Goal: Information Seeking & Learning: Check status

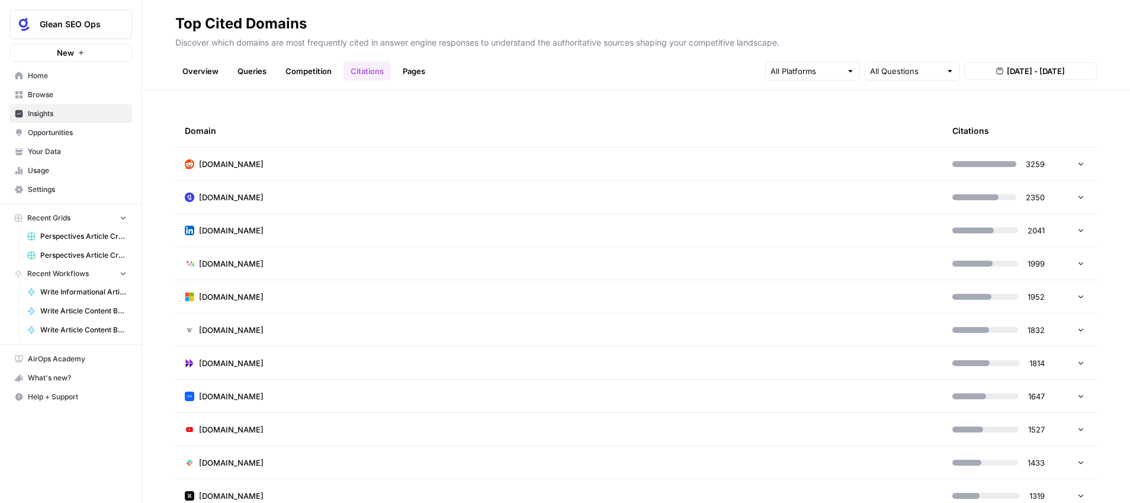
click at [1080, 197] on icon at bounding box center [1081, 197] width 8 height 8
click at [641, 196] on td "[DOMAIN_NAME]" at bounding box center [559, 197] width 768 height 33
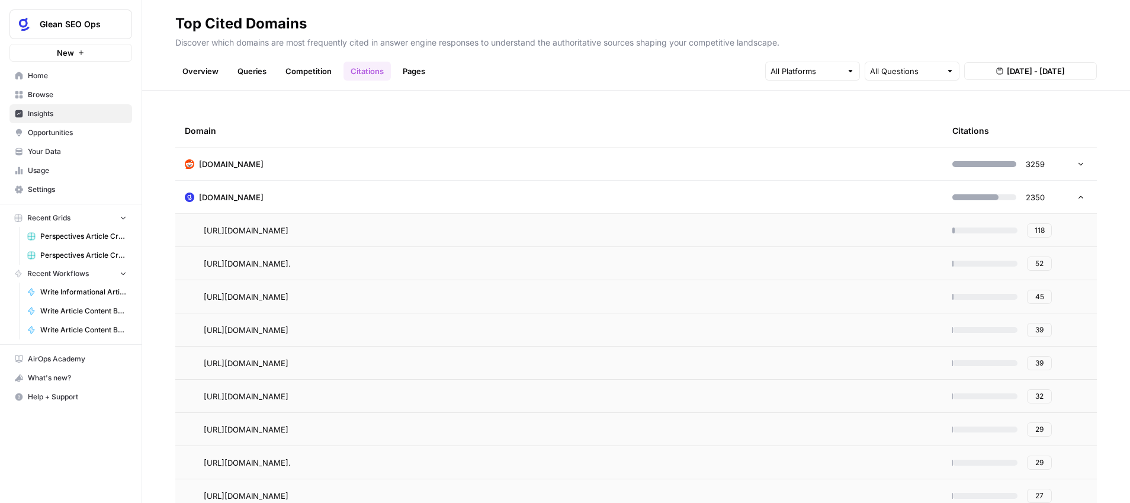
click at [409, 69] on link "Pages" at bounding box center [414, 71] width 37 height 19
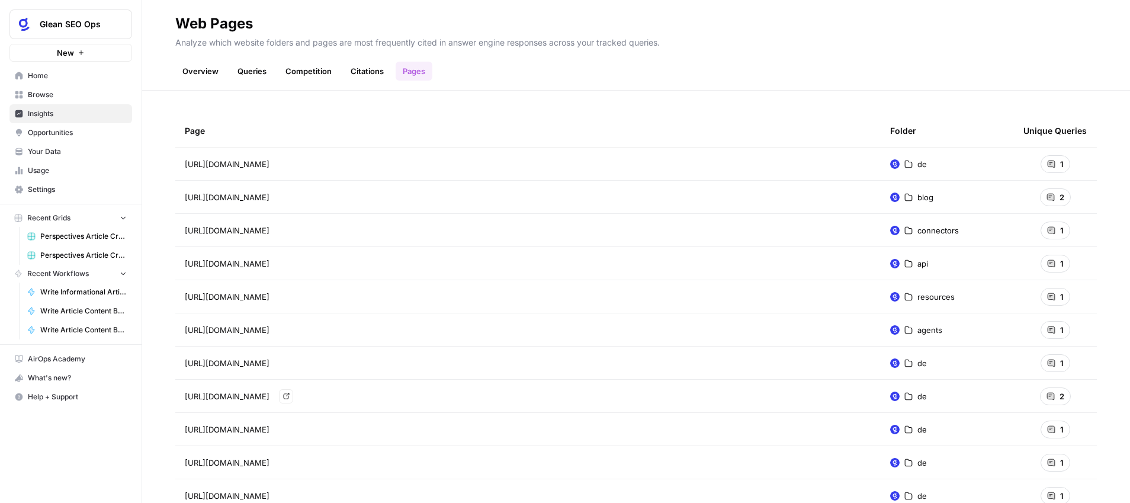
click at [289, 394] on icon "Go to page https://www.glean.com/de/blog/semantic-search-productivity" at bounding box center [286, 396] width 6 height 6
click at [734, 104] on div "Page Folder Unique Queries [URL][DOMAIN_NAME] de 1 [URL][DOMAIN_NAME] blog 2 [U…" at bounding box center [636, 297] width 988 height 412
click at [364, 72] on link "Citations" at bounding box center [367, 71] width 47 height 19
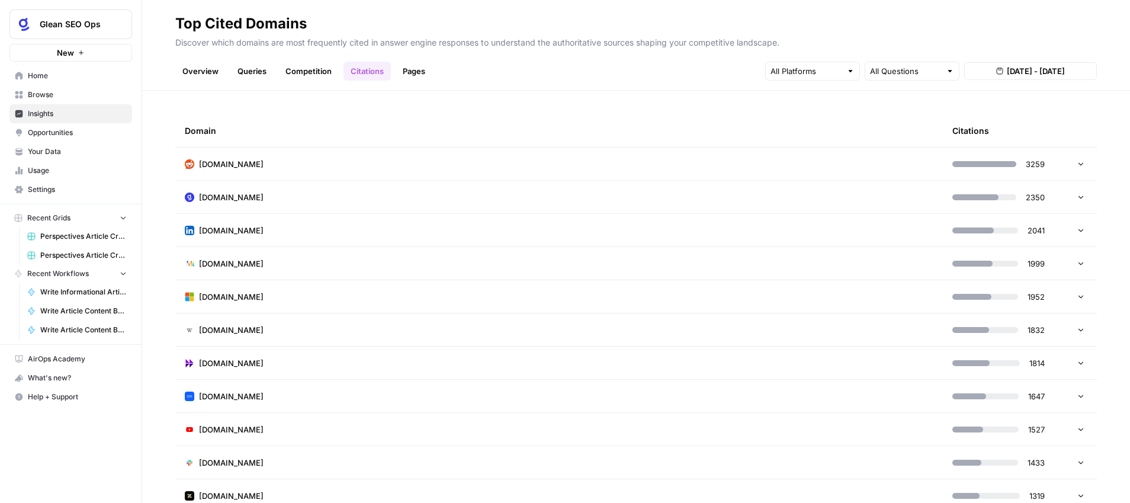
click at [1080, 196] on icon at bounding box center [1081, 197] width 8 height 8
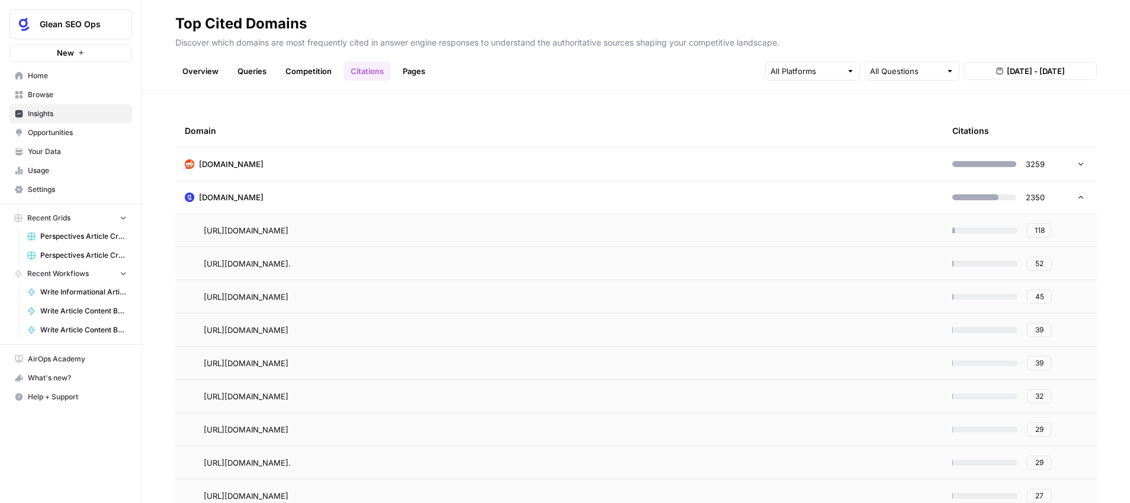
click at [1040, 264] on span "52" at bounding box center [1039, 263] width 8 height 11
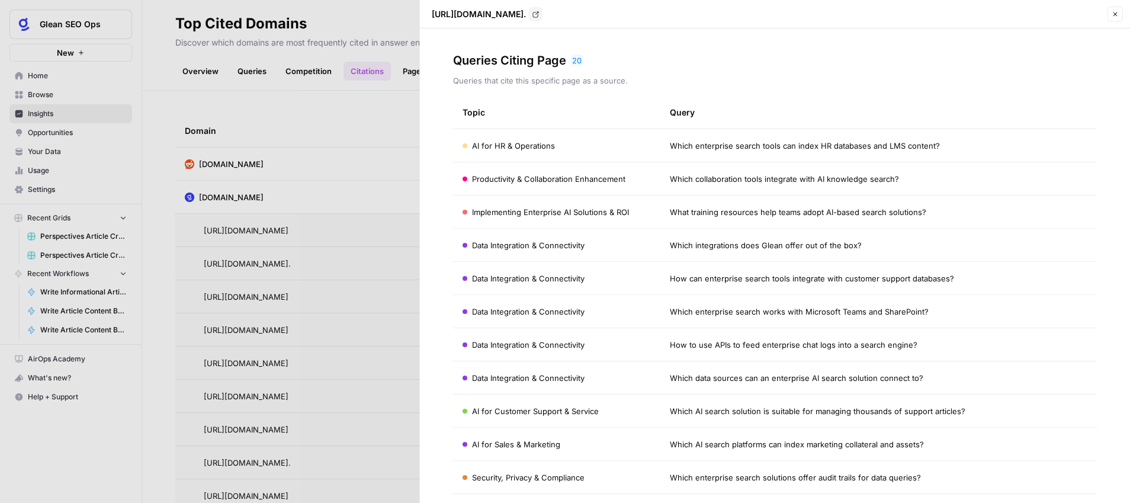
click at [390, 166] on div at bounding box center [565, 251] width 1130 height 503
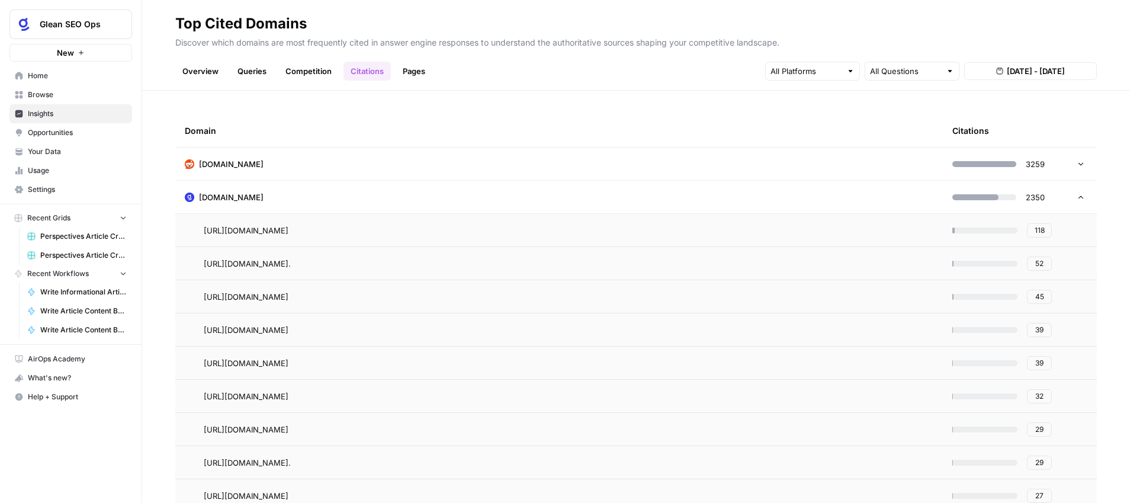
click at [1042, 296] on span "45" at bounding box center [1039, 296] width 9 height 11
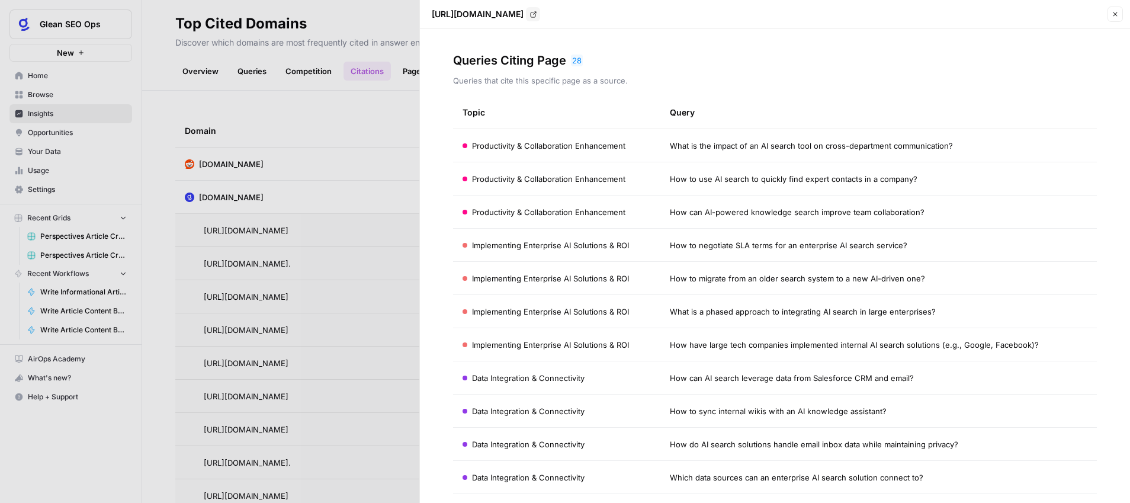
click at [1118, 14] on span "Close" at bounding box center [1118, 14] width 1 height 1
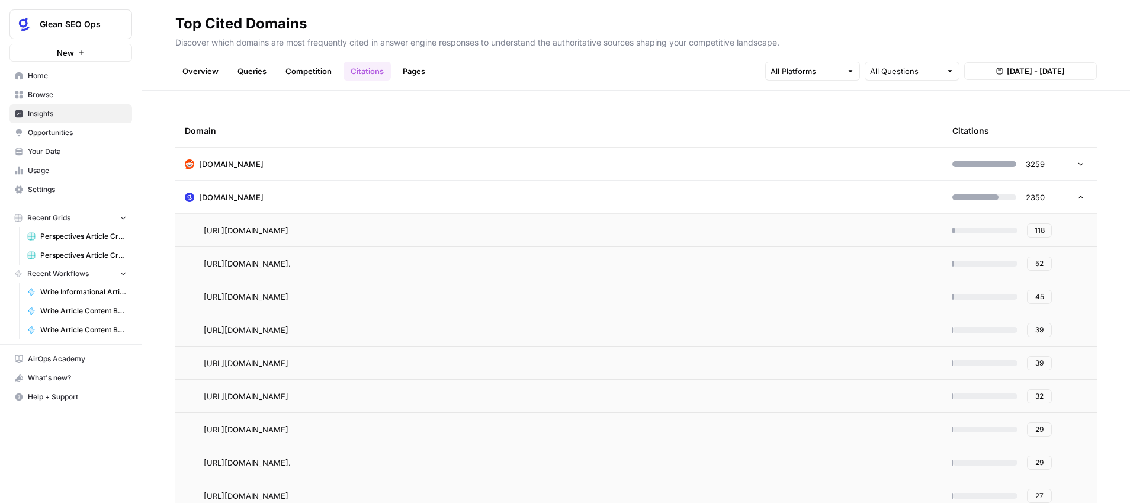
click at [664, 79] on div "Overview Queries Competition Citations Pages All Questions [DATE] - [DATE]" at bounding box center [636, 66] width 922 height 28
click at [190, 73] on link "Overview" at bounding box center [200, 71] width 50 height 19
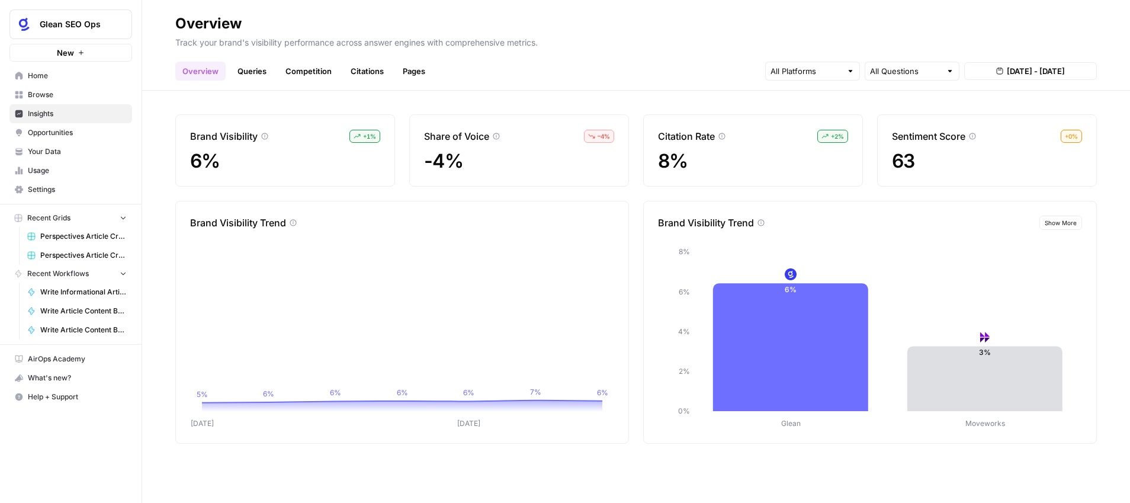
click at [608, 135] on span "– 4 %" at bounding box center [604, 136] width 12 height 9
click at [499, 135] on icon at bounding box center [496, 136] width 7 height 7
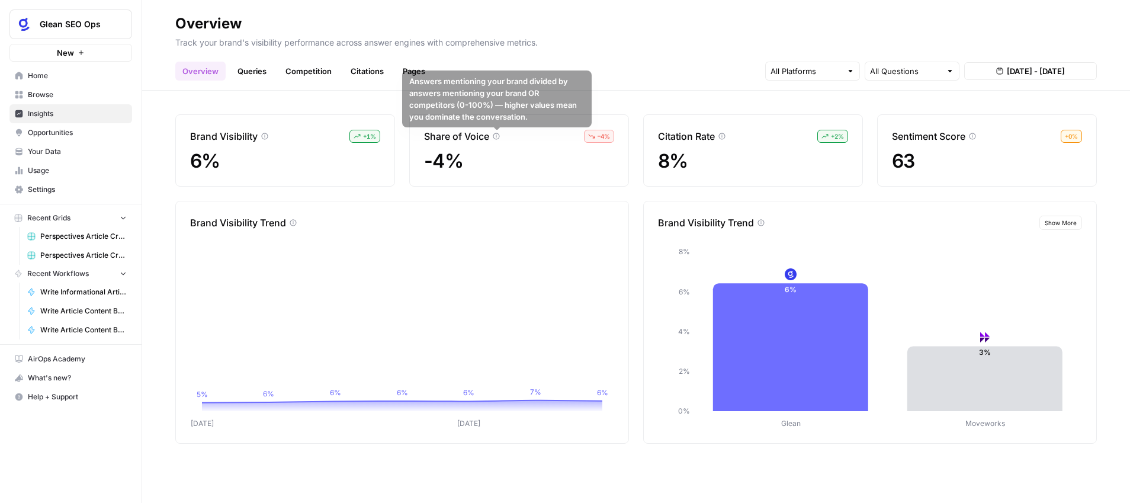
click at [499, 135] on icon at bounding box center [496, 136] width 7 height 7
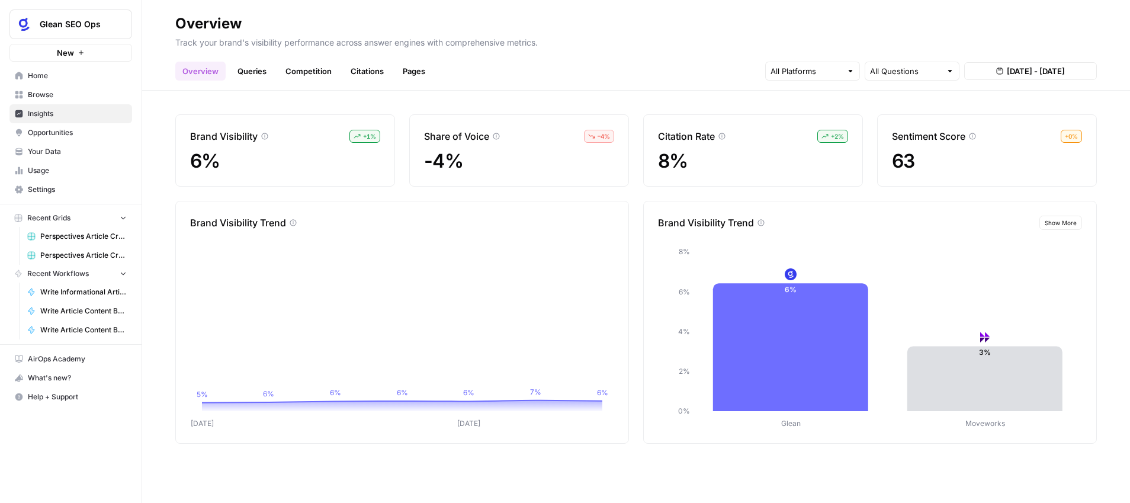
click at [499, 135] on icon at bounding box center [496, 136] width 7 height 7
click at [495, 136] on icon at bounding box center [496, 136] width 7 height 7
